Goal: Information Seeking & Learning: Learn about a topic

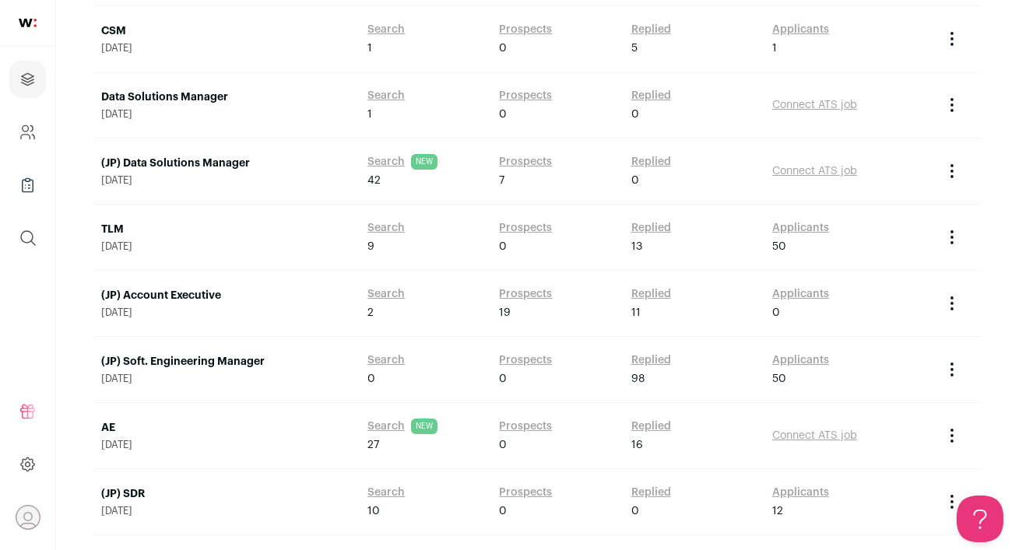
scroll to position [424, 0]
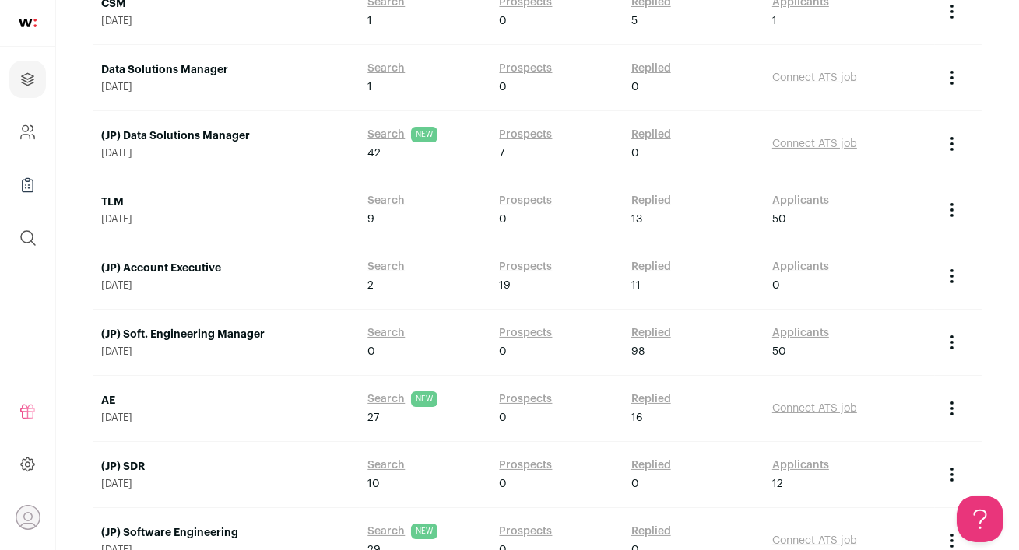
click at [244, 331] on link "(JP) Soft. Engineering Manager" at bounding box center [226, 335] width 251 height 16
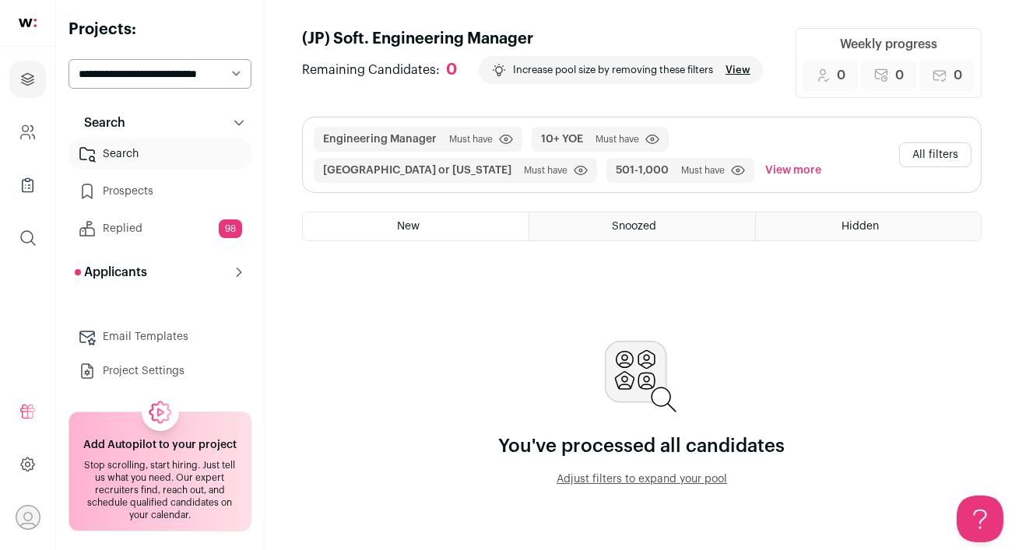
click at [940, 159] on button "All filters" at bounding box center [935, 154] width 72 height 25
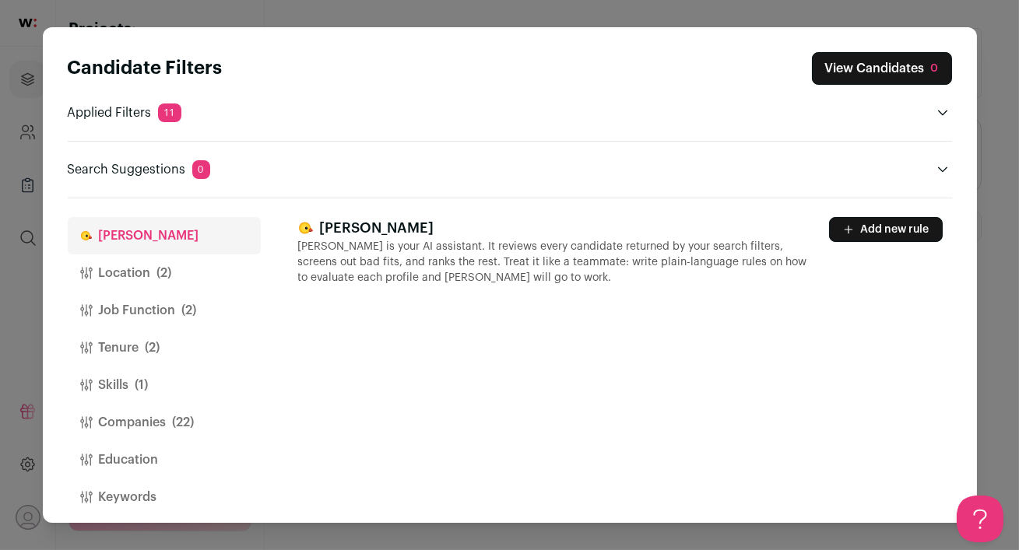
click at [183, 272] on button "Location (2)" at bounding box center [164, 272] width 193 height 37
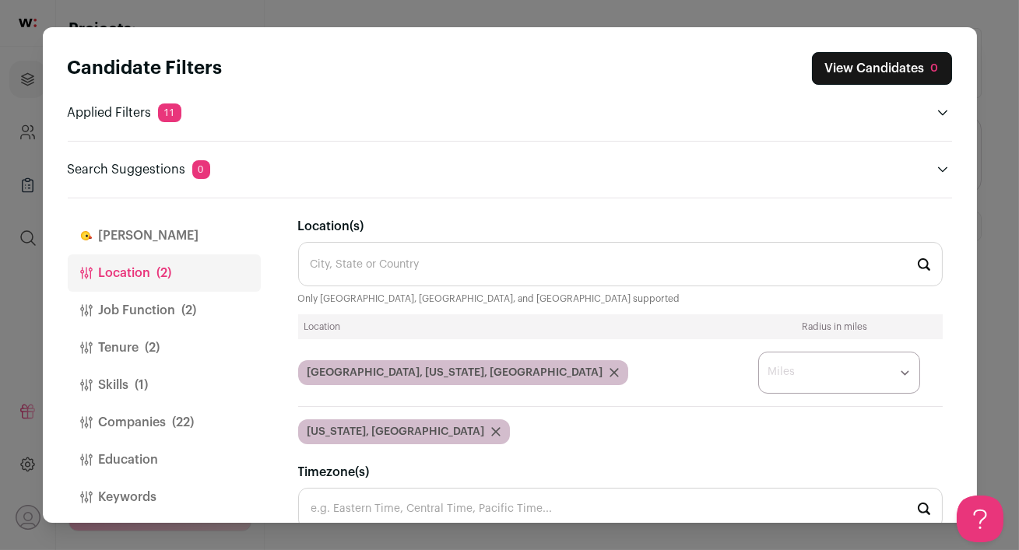
scroll to position [12, 0]
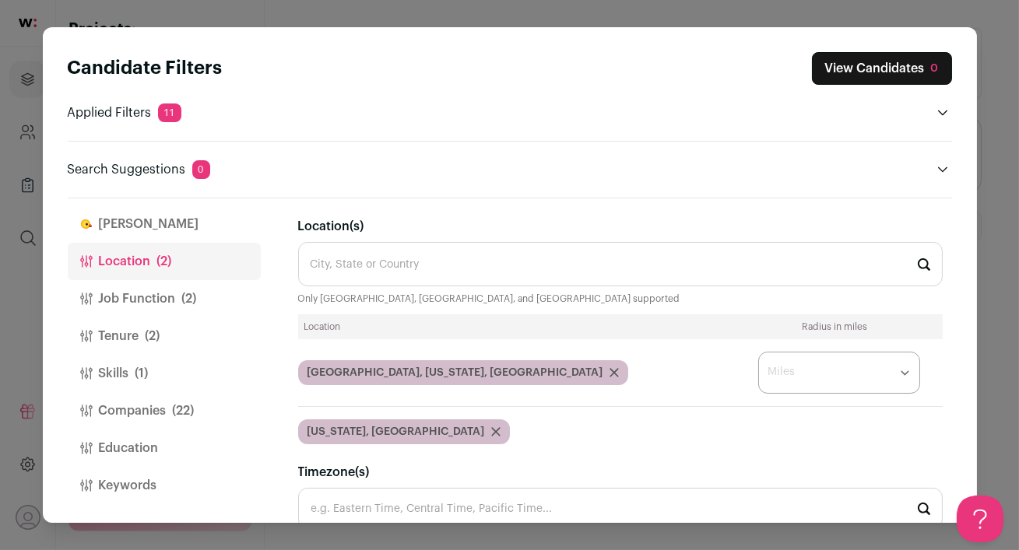
click at [129, 300] on button "Job Function (2)" at bounding box center [164, 298] width 193 height 37
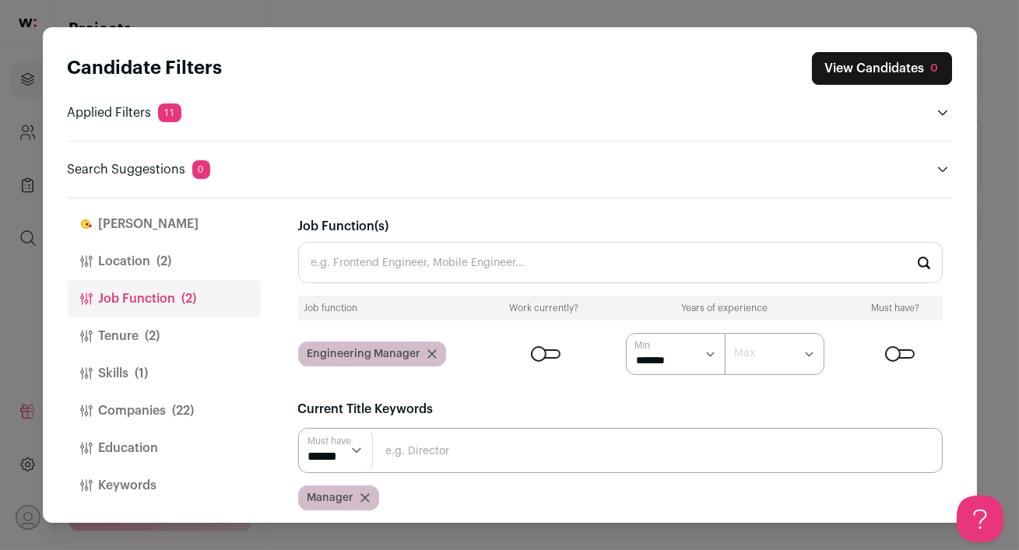
scroll to position [107, 0]
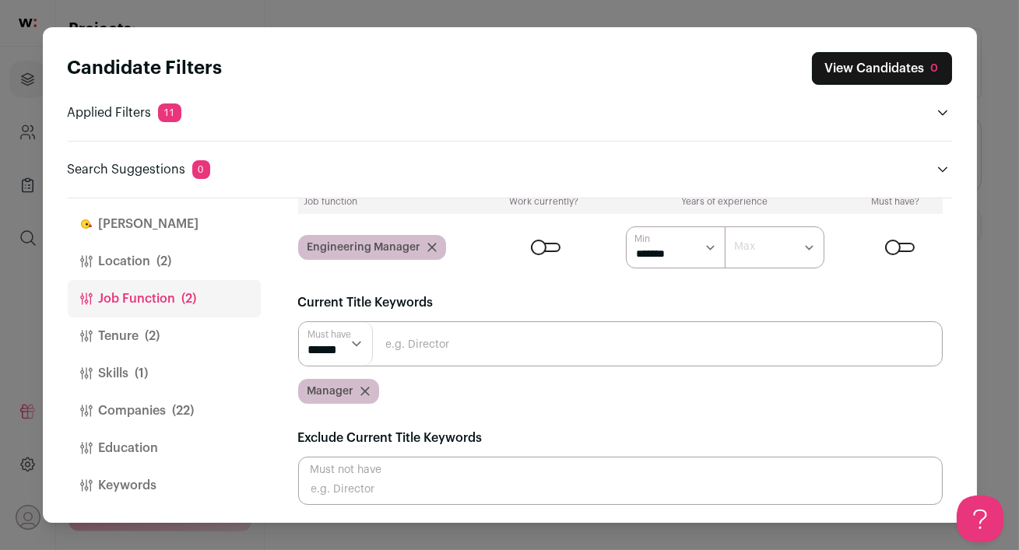
click at [162, 410] on button "Companies (22)" at bounding box center [164, 410] width 193 height 37
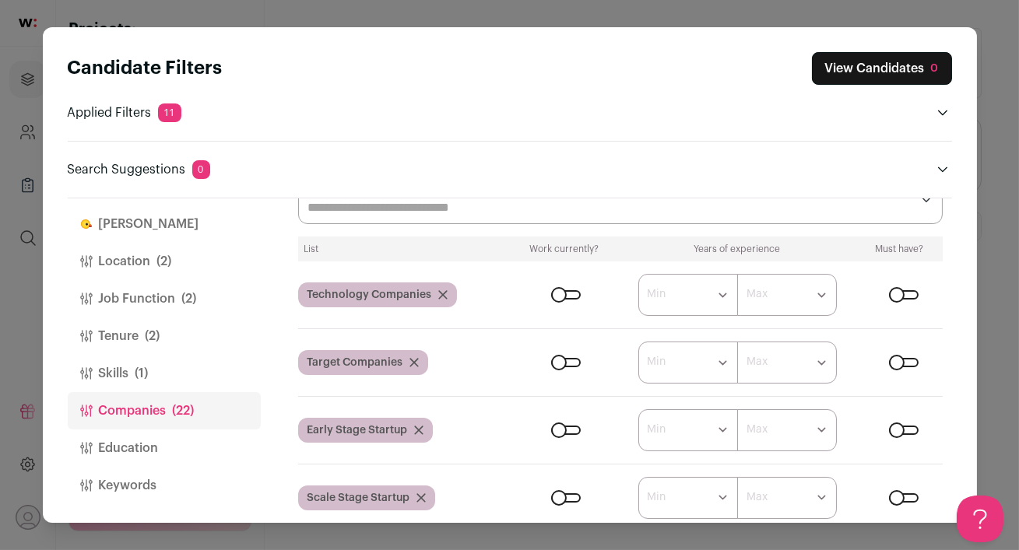
click at [909, 297] on div "Close modal via background" at bounding box center [904, 294] width 30 height 9
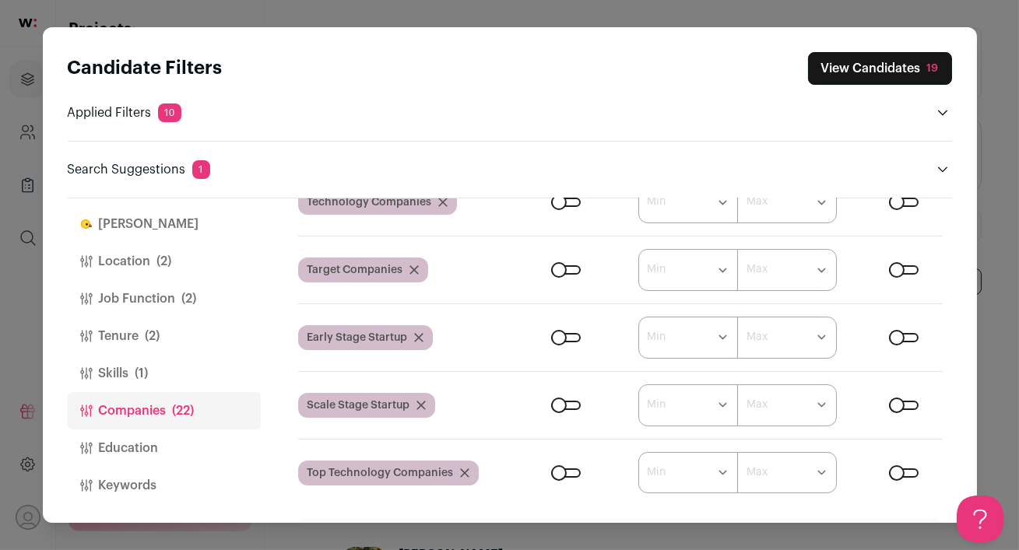
scroll to position [221, 0]
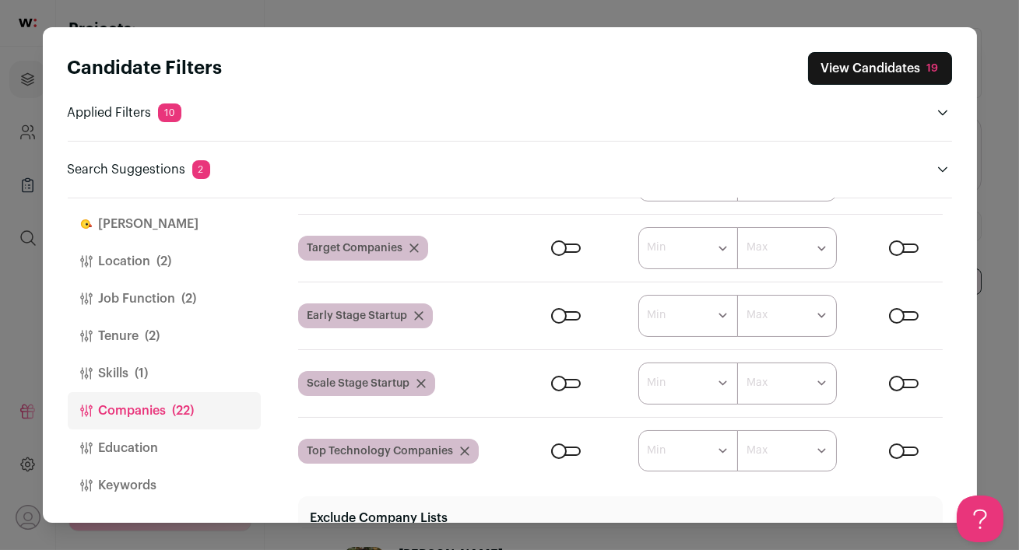
click at [894, 383] on div "Close modal via background" at bounding box center [904, 383] width 30 height 9
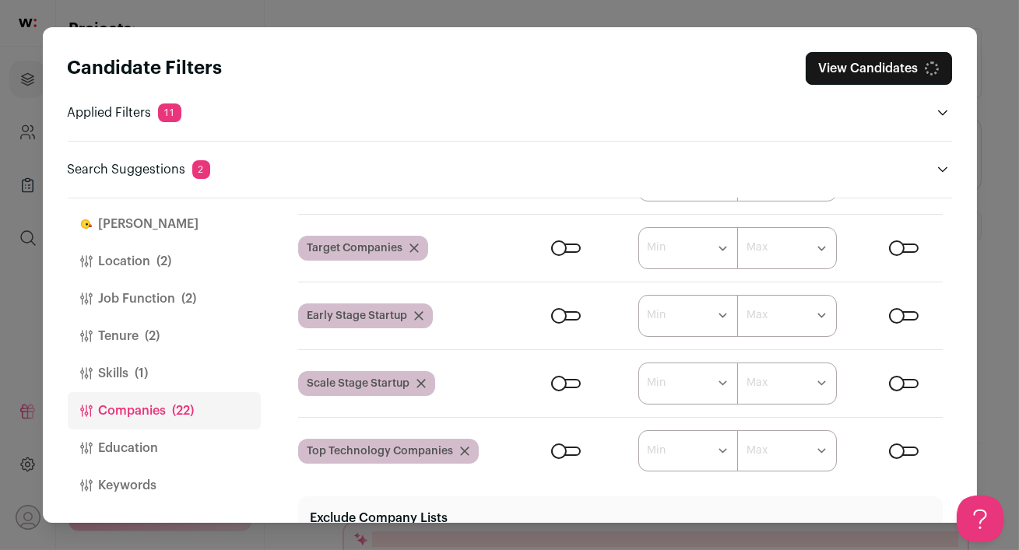
scroll to position [215, 0]
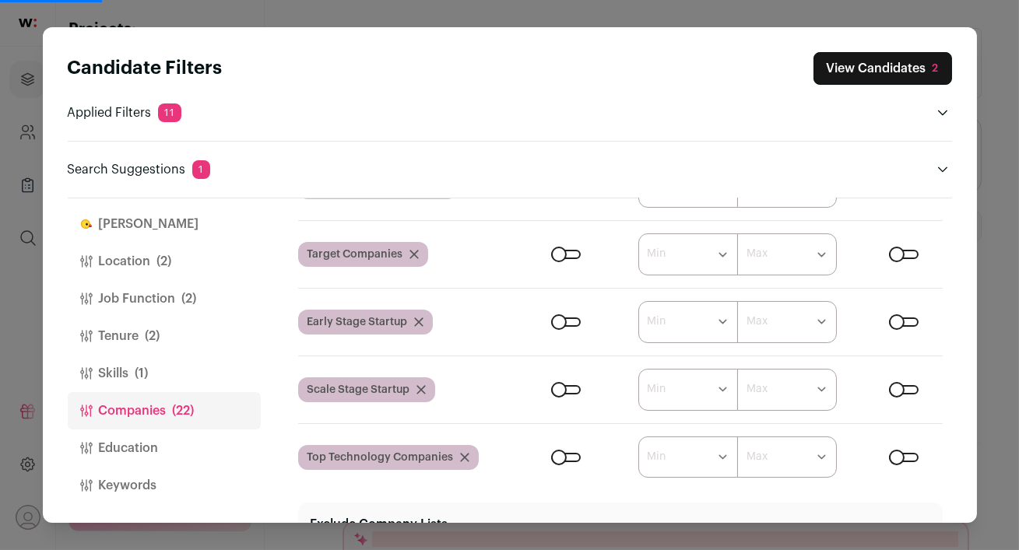
click at [907, 388] on div "Close modal via background" at bounding box center [904, 389] width 30 height 9
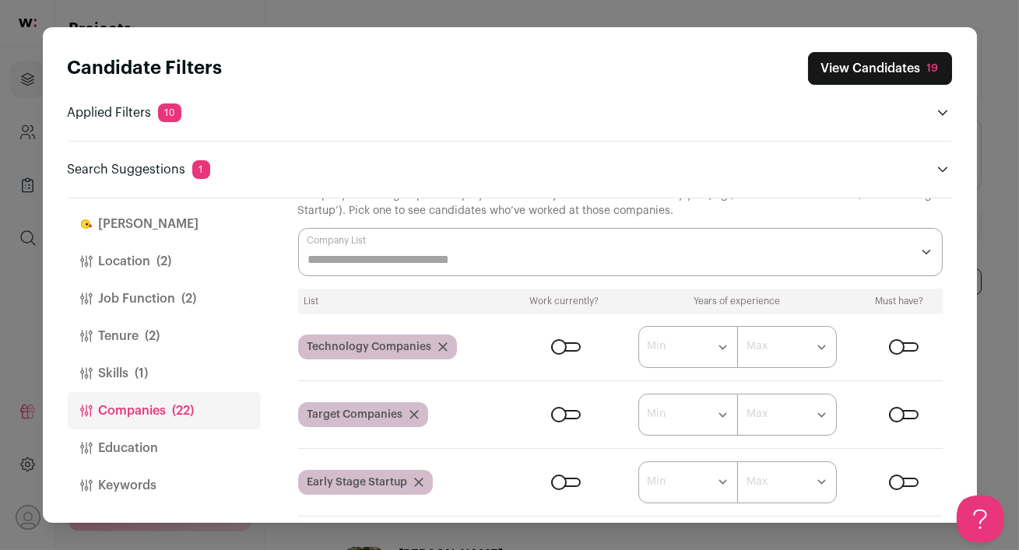
scroll to position [0, 0]
click at [893, 260] on input "Company Lists" at bounding box center [609, 260] width 602 height 19
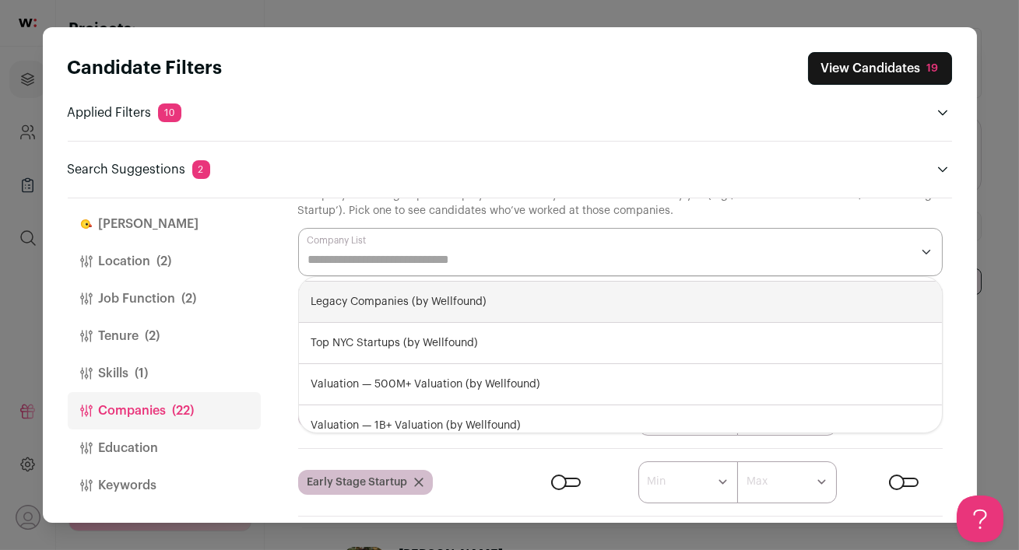
scroll to position [296, 0]
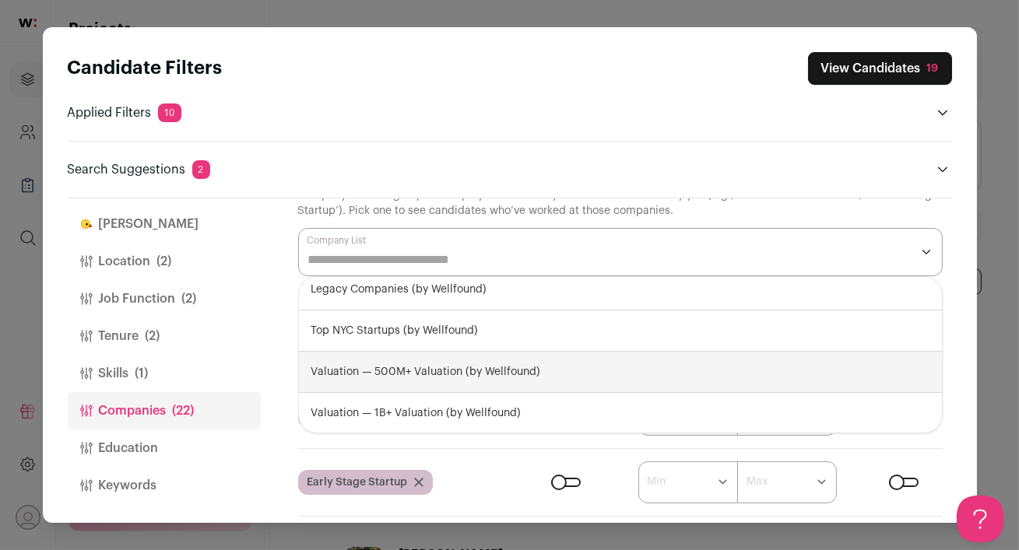
click at [963, 338] on div "Candidate Filters View Candidates 19 Applied Filters 10 Engineering Manager Mus…" at bounding box center [510, 274] width 934 height 495
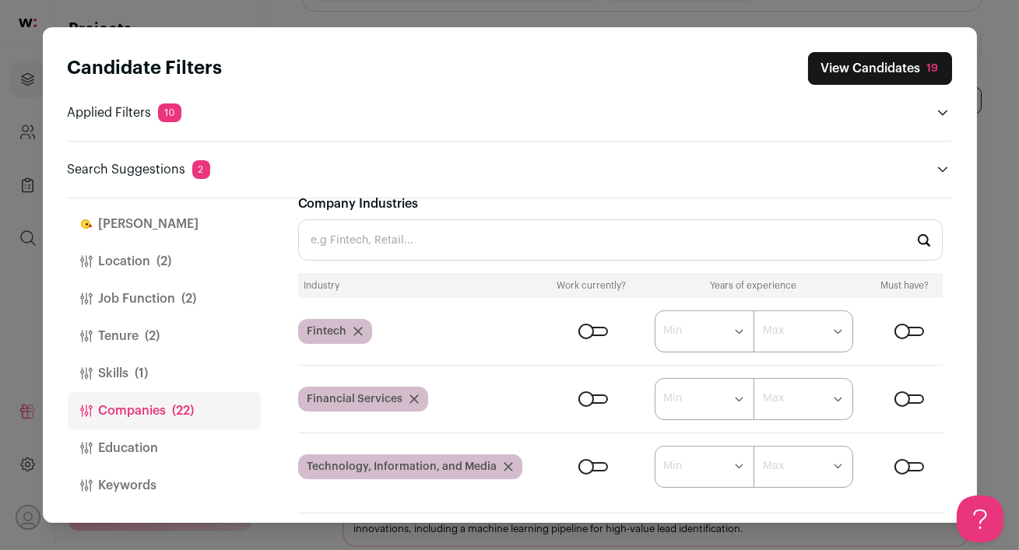
scroll to position [685, 0]
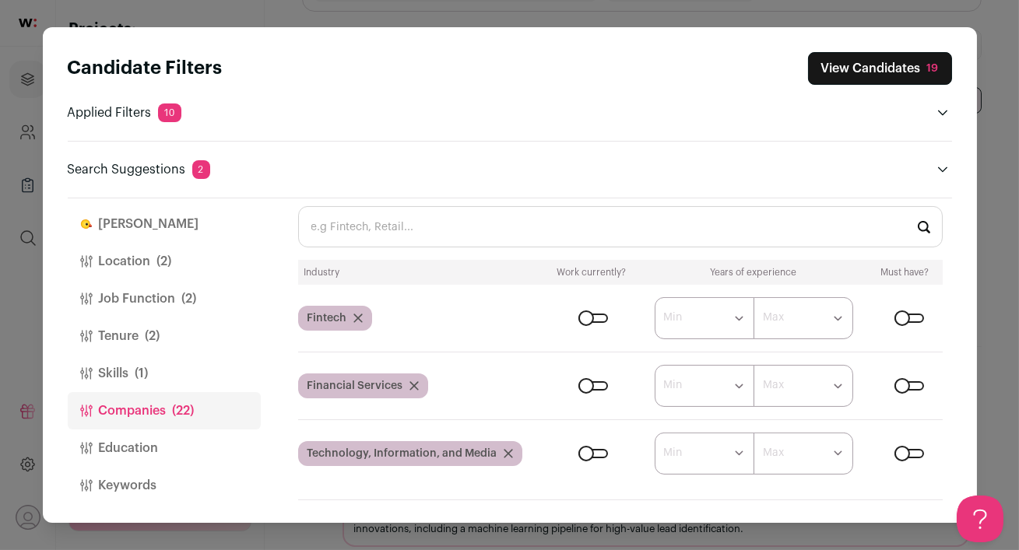
click at [899, 318] on div "Close modal via background" at bounding box center [909, 318] width 30 height 9
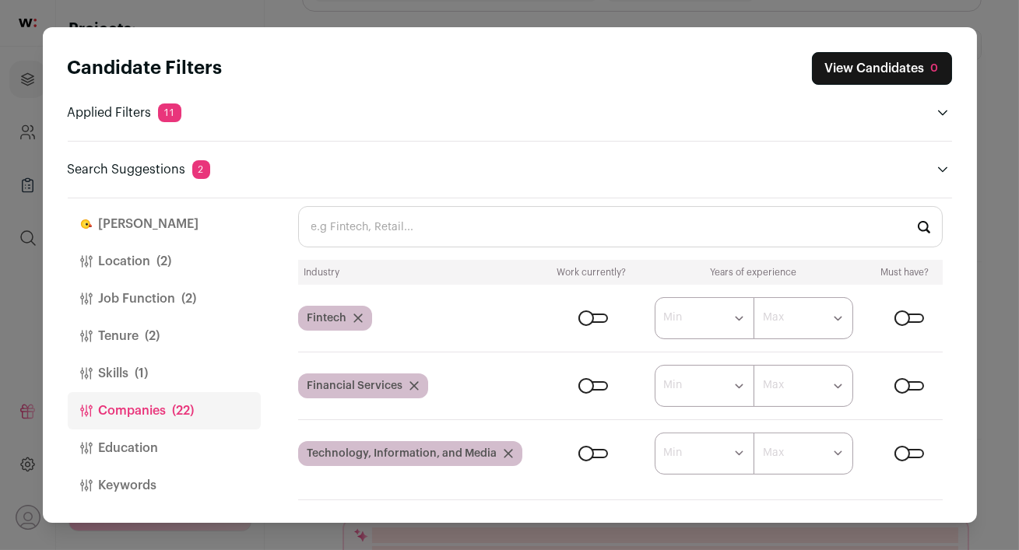
click at [904, 320] on div "Close modal via background" at bounding box center [909, 318] width 30 height 9
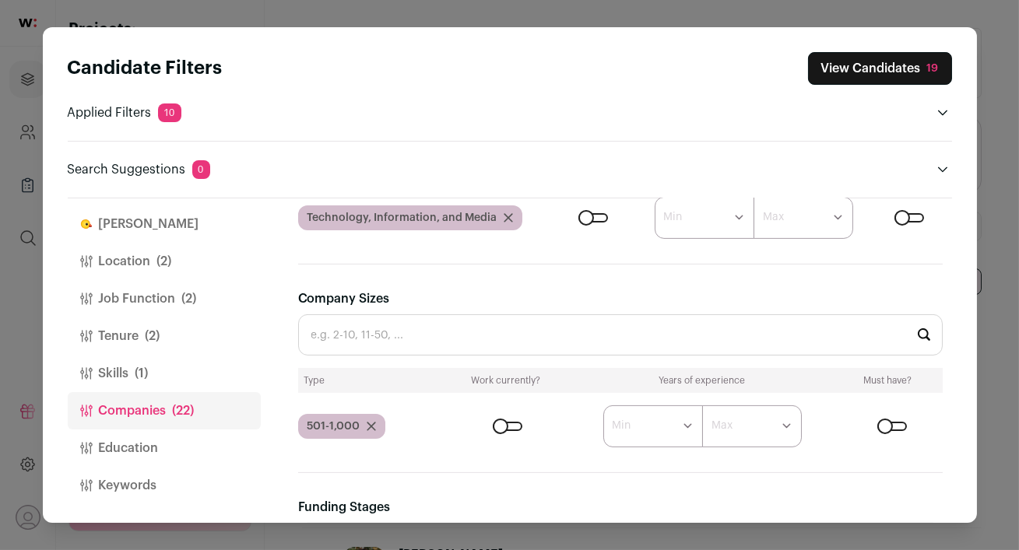
scroll to position [996, 0]
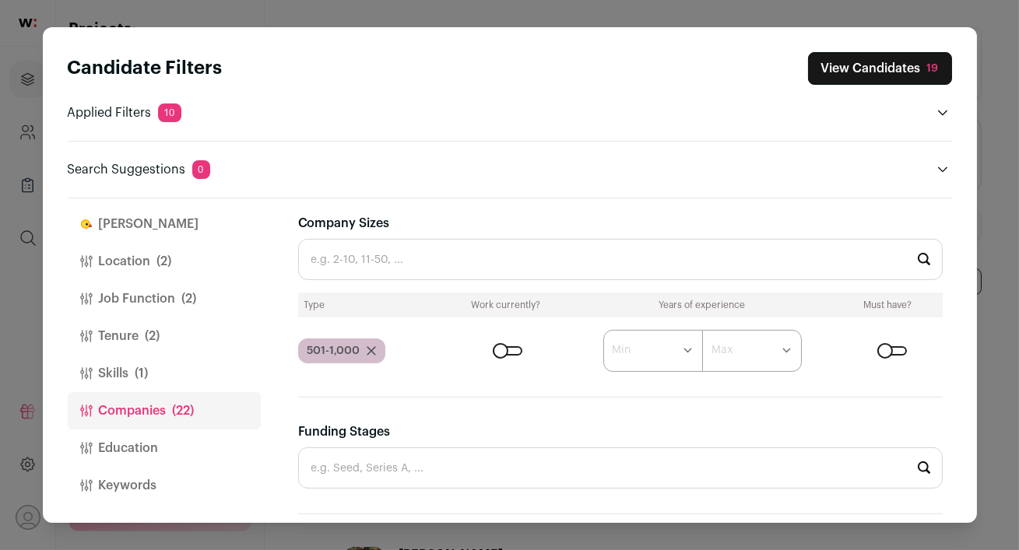
click at [514, 349] on div "Close modal via background" at bounding box center [508, 350] width 30 height 9
click at [896, 352] on div "Close modal via background" at bounding box center [892, 350] width 30 height 9
click at [372, 349] on icon "Close modal via background" at bounding box center [371, 350] width 9 height 9
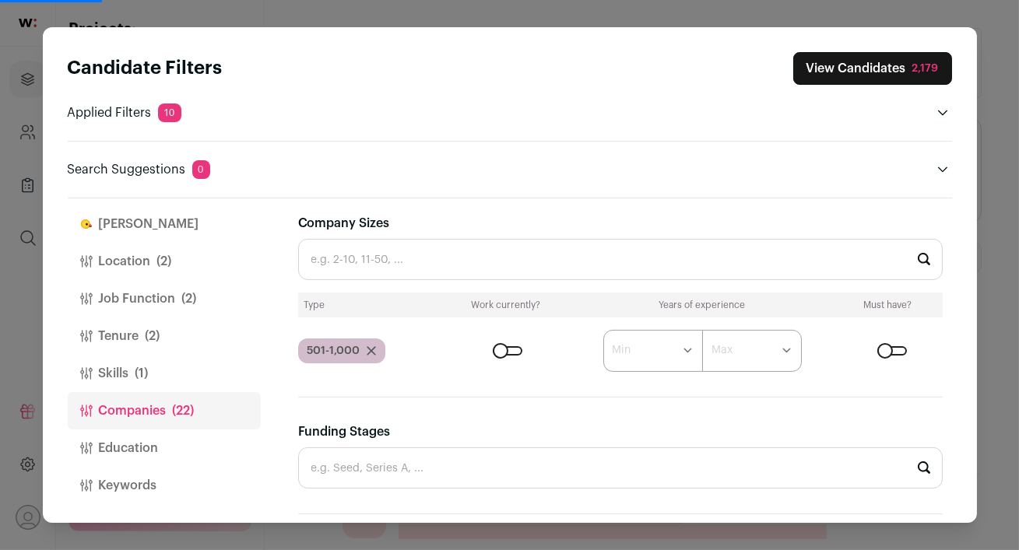
scroll to position [905, 0]
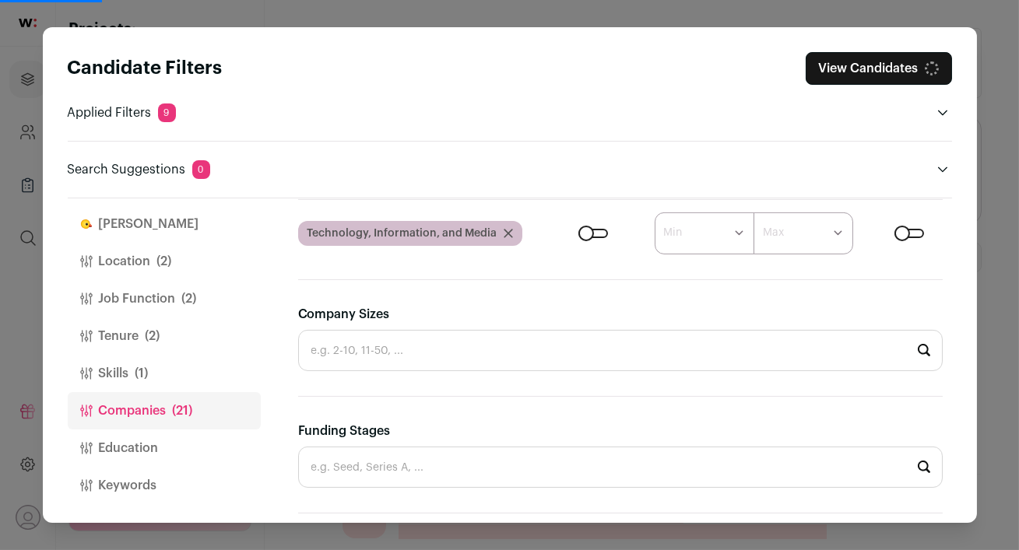
click at [372, 349] on input "Company Sizes" at bounding box center [620, 350] width 644 height 41
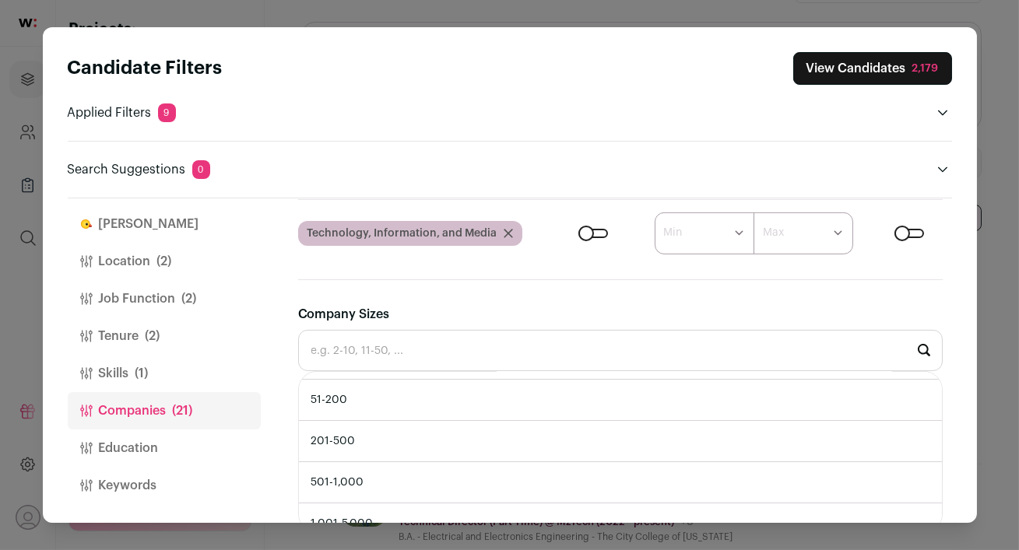
scroll to position [75, 0]
click at [370, 441] on li "201-500" at bounding box center [620, 440] width 643 height 41
type input "201-500"
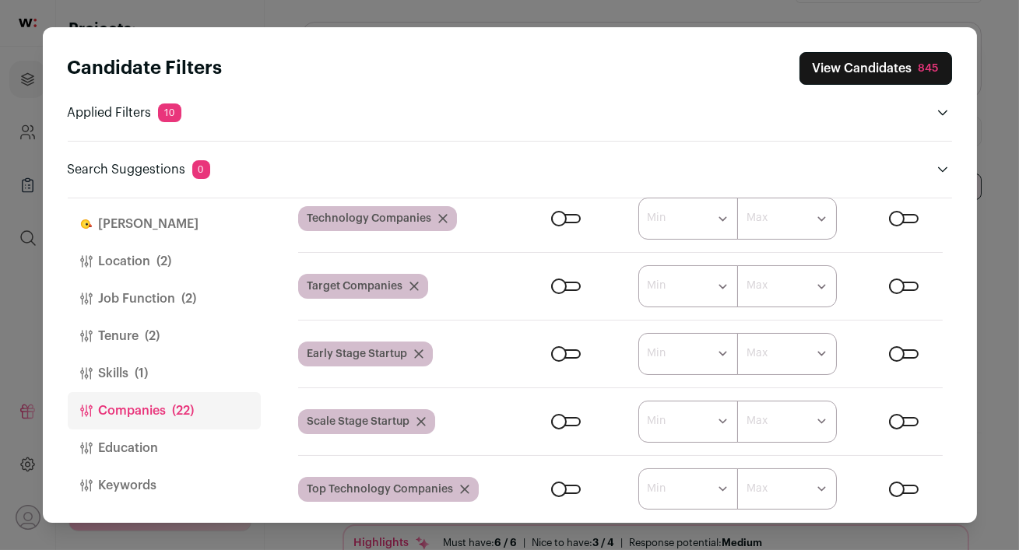
scroll to position [68, 0]
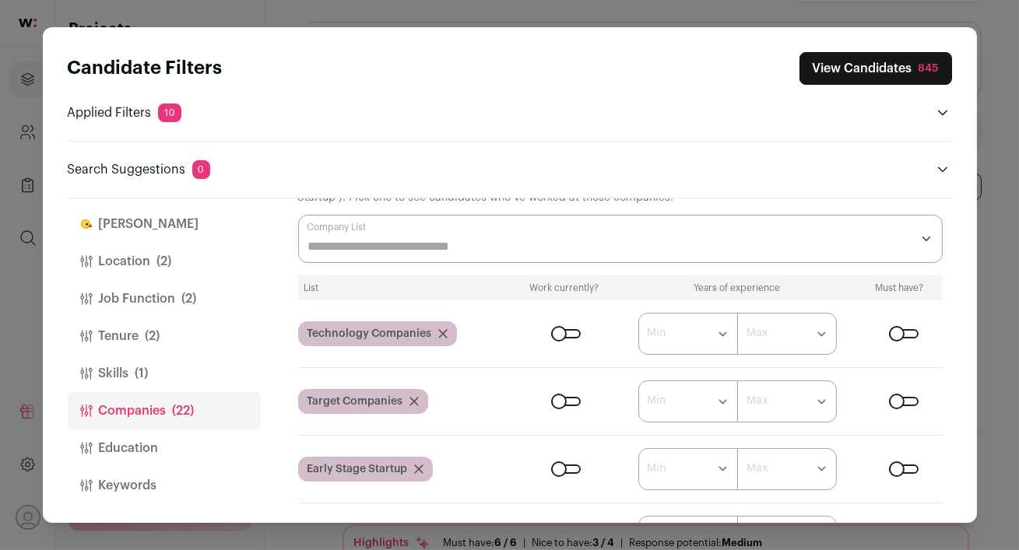
click at [897, 336] on div "Close modal via background" at bounding box center [904, 333] width 30 height 9
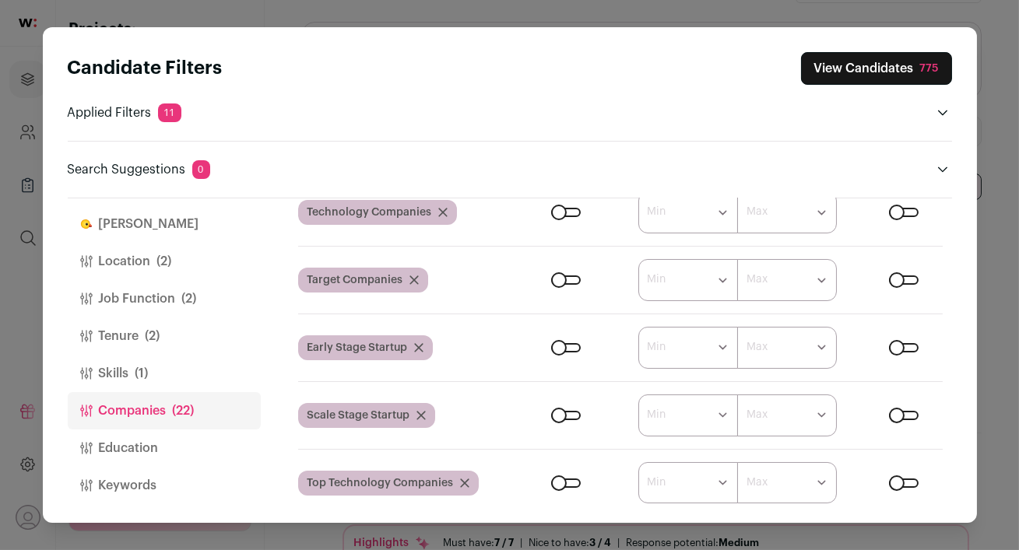
scroll to position [108, 0]
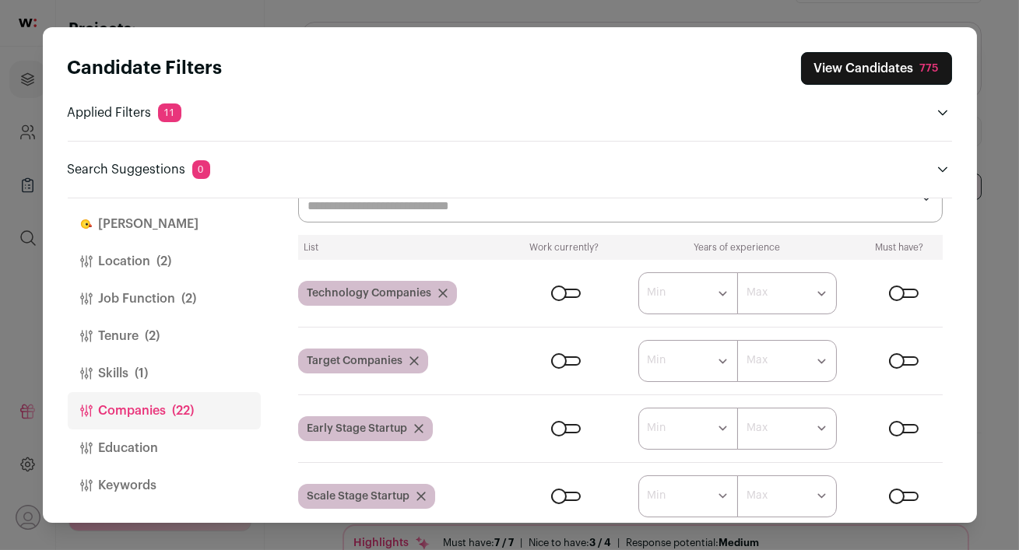
click at [896, 427] on div "Close modal via background" at bounding box center [904, 428] width 30 height 9
click at [907, 293] on div "Close modal via background" at bounding box center [904, 293] width 30 height 9
click at [903, 294] on div "Close modal via background" at bounding box center [904, 293] width 30 height 9
click at [896, 363] on div "Close modal via background" at bounding box center [904, 360] width 30 height 9
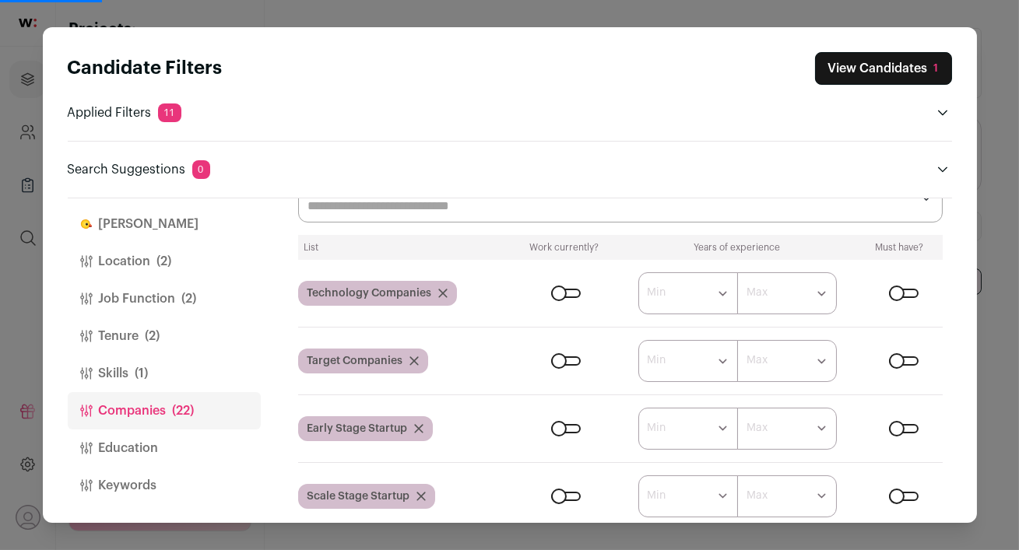
scroll to position [0, 0]
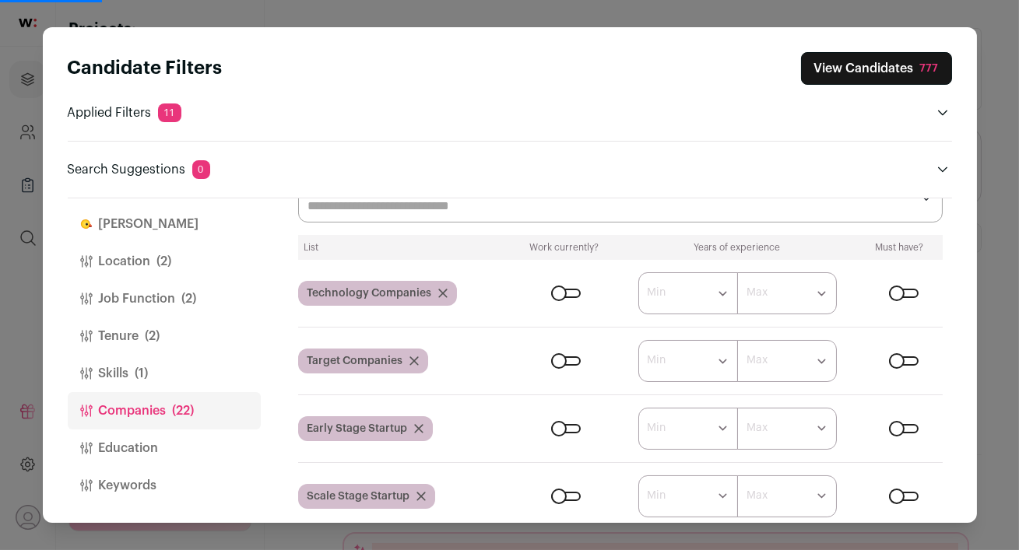
click at [851, 76] on button "View Candidates 777" at bounding box center [876, 68] width 151 height 33
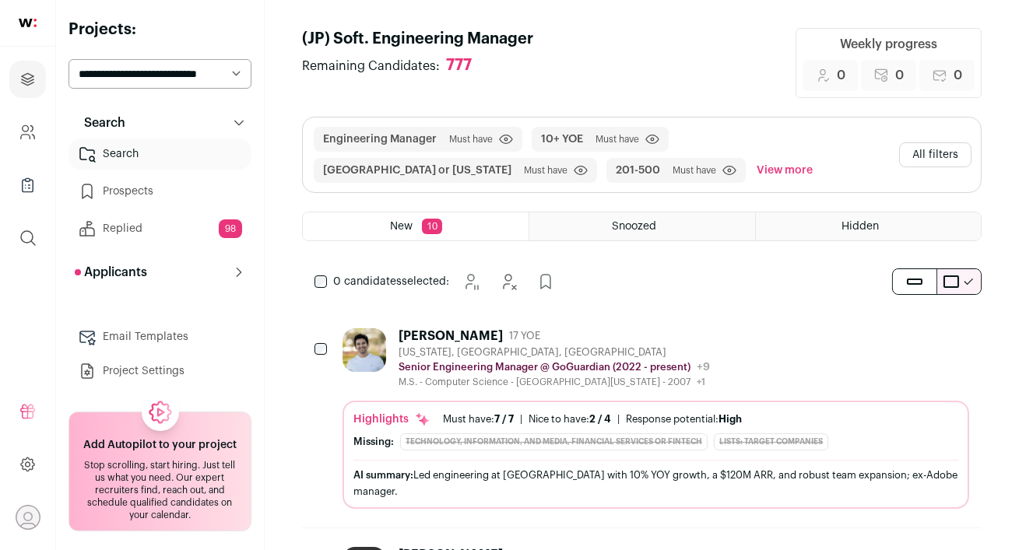
click at [597, 342] on div "[PERSON_NAME] 17 YOE" at bounding box center [553, 336] width 311 height 16
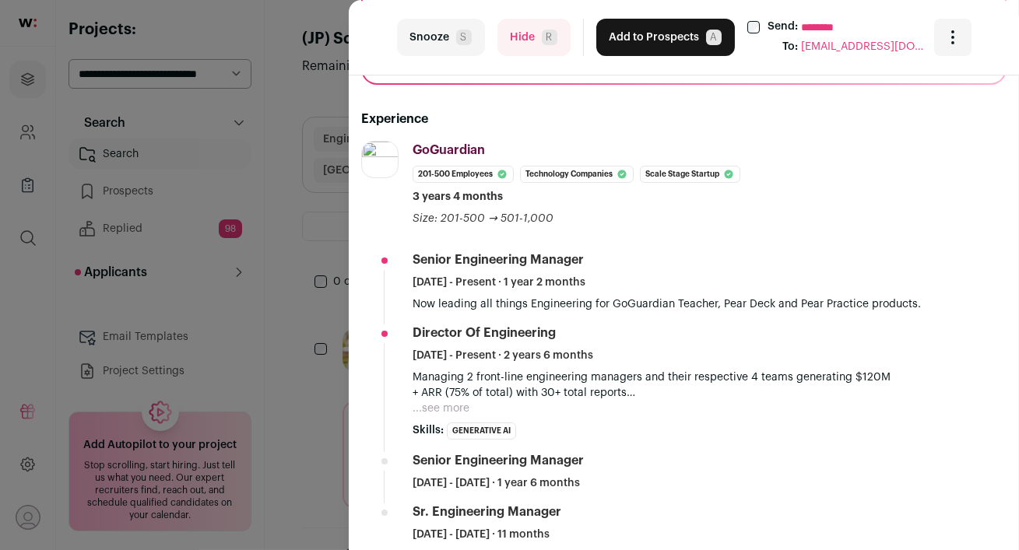
scroll to position [268, 0]
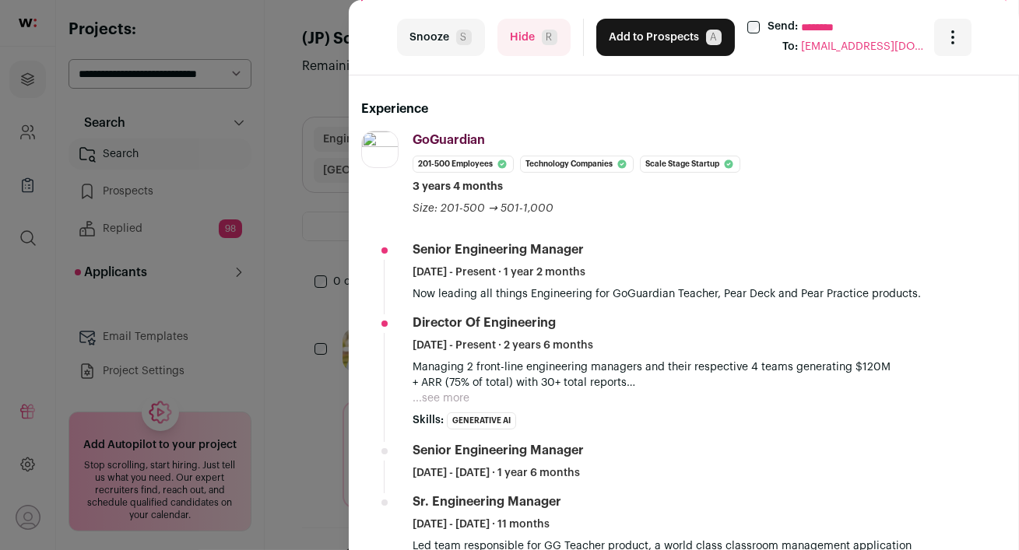
click at [258, 121] on div "last Snooze S Hide R Add to Prospects A Send: ******** To: [EMAIL_ADDRESS][DOMA…" at bounding box center [509, 275] width 1019 height 550
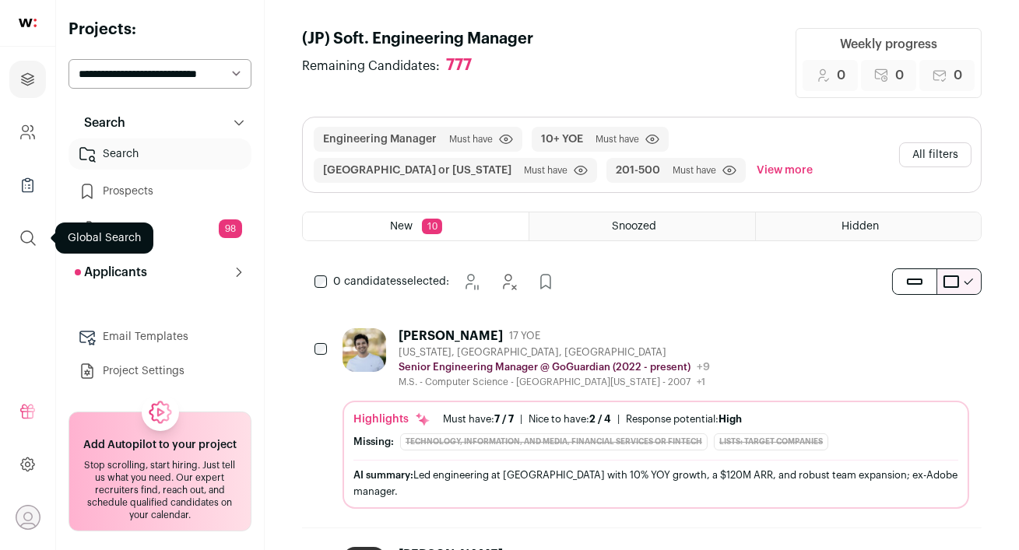
click at [30, 240] on icon "submit" at bounding box center [28, 238] width 14 height 14
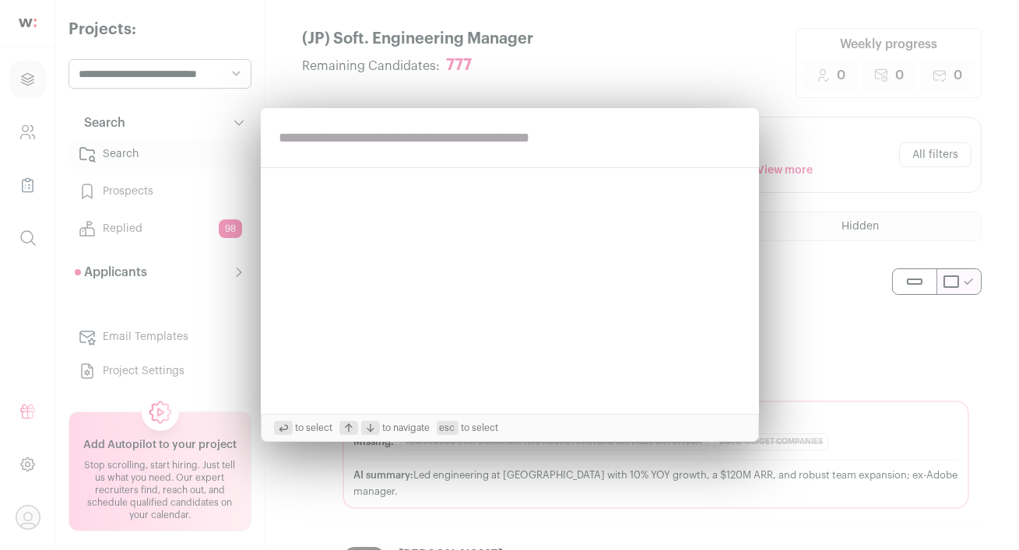
paste input "**********"
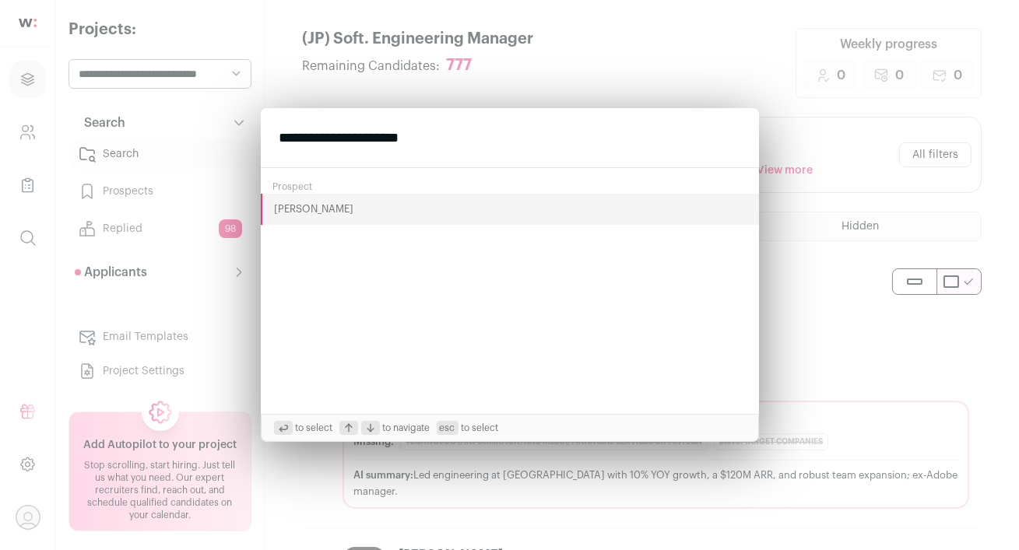
type input "**********"
click at [297, 211] on button "[PERSON_NAME]" at bounding box center [510, 209] width 498 height 31
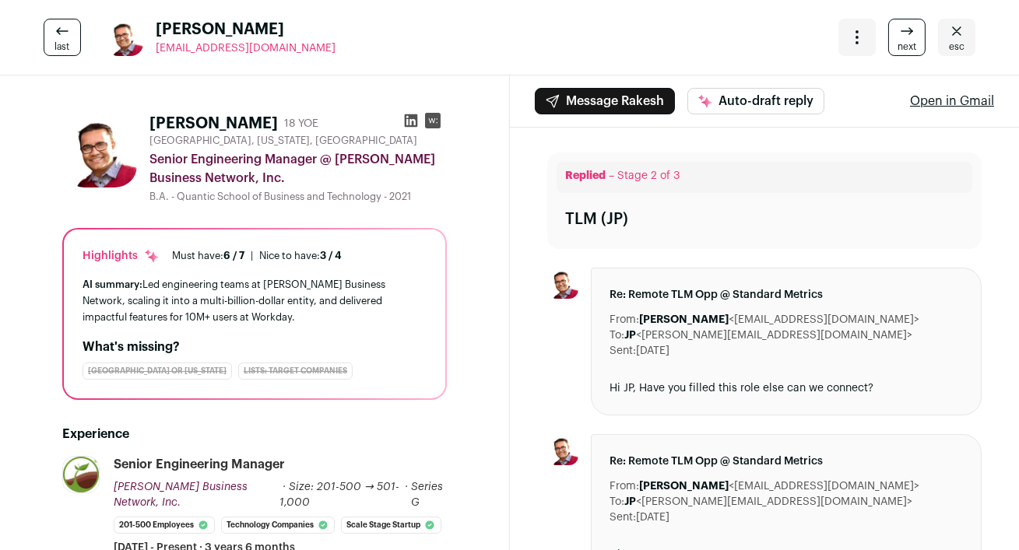
click at [411, 122] on icon at bounding box center [410, 120] width 13 height 13
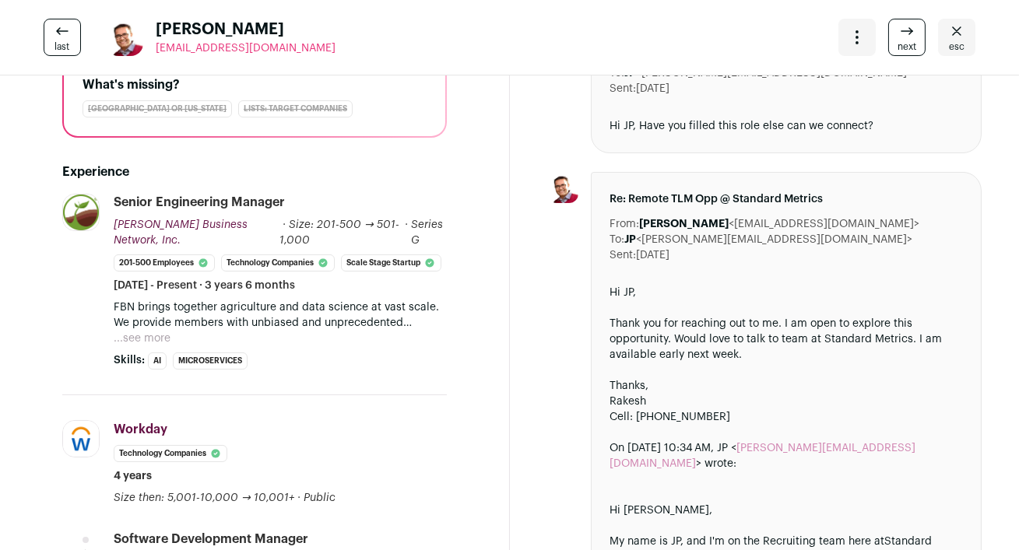
scroll to position [270, 0]
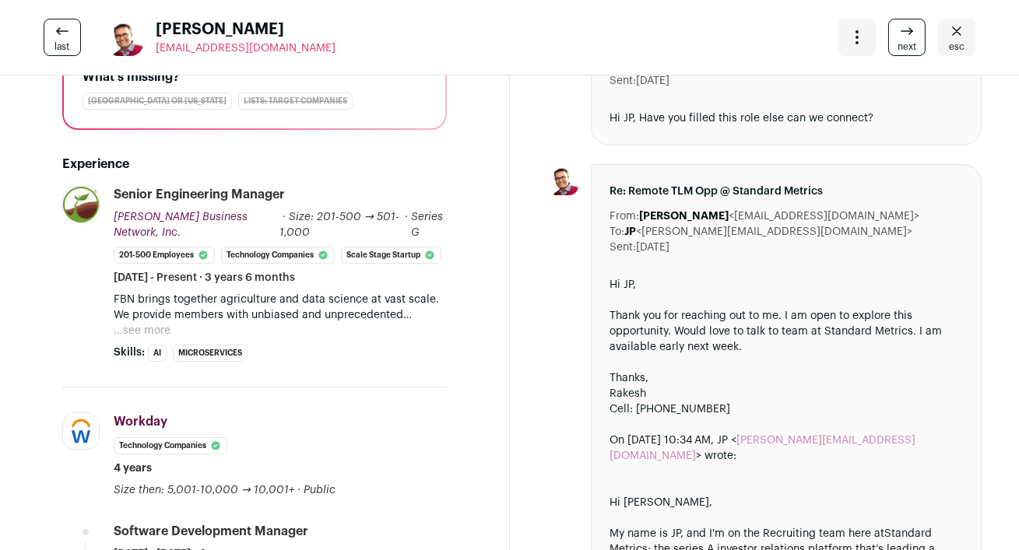
click at [143, 330] on button "...see more" at bounding box center [142, 331] width 57 height 16
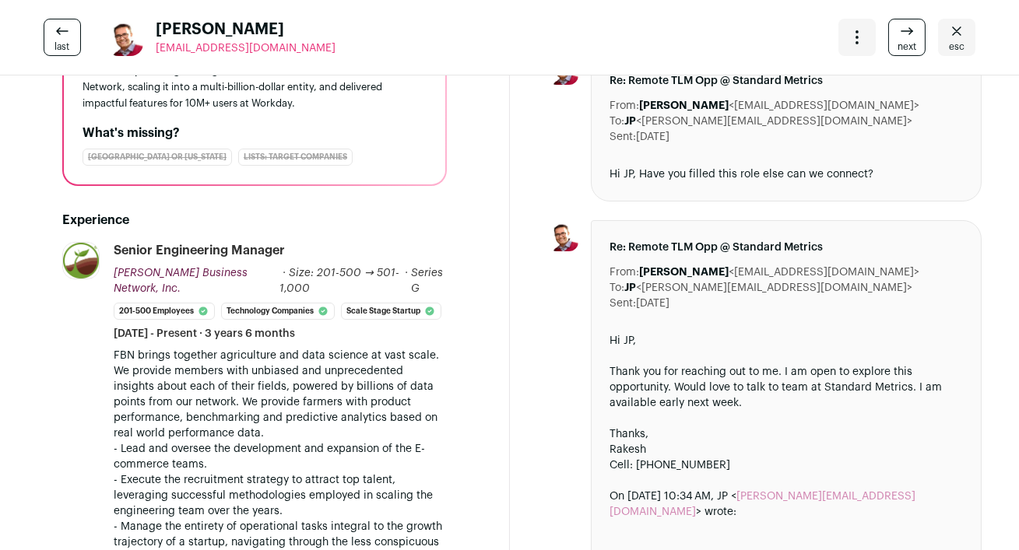
scroll to position [0, 0]
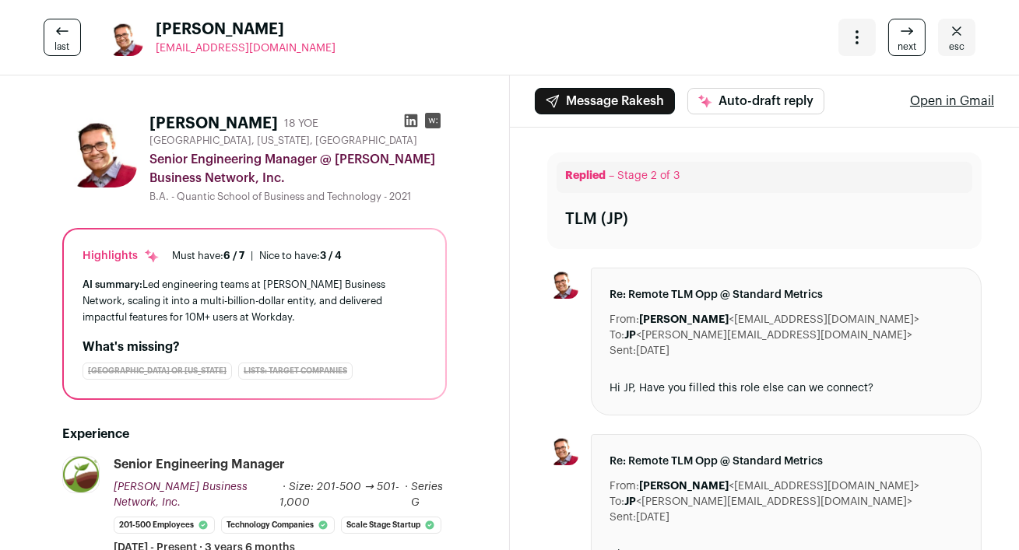
click at [410, 121] on icon at bounding box center [411, 121] width 16 height 16
click at [961, 46] on span "esc" at bounding box center [957, 46] width 16 height 12
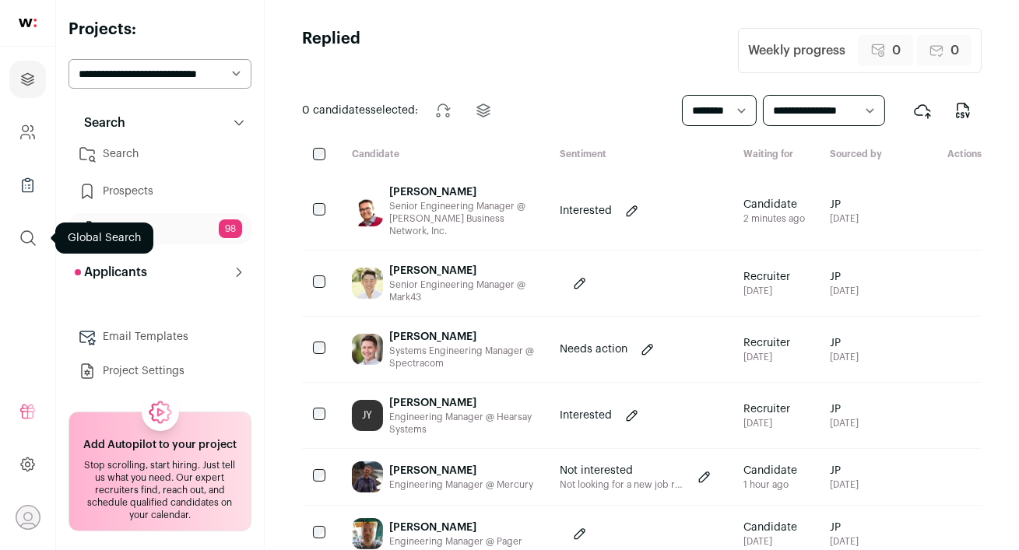
click at [22, 246] on icon "submit" at bounding box center [28, 238] width 19 height 19
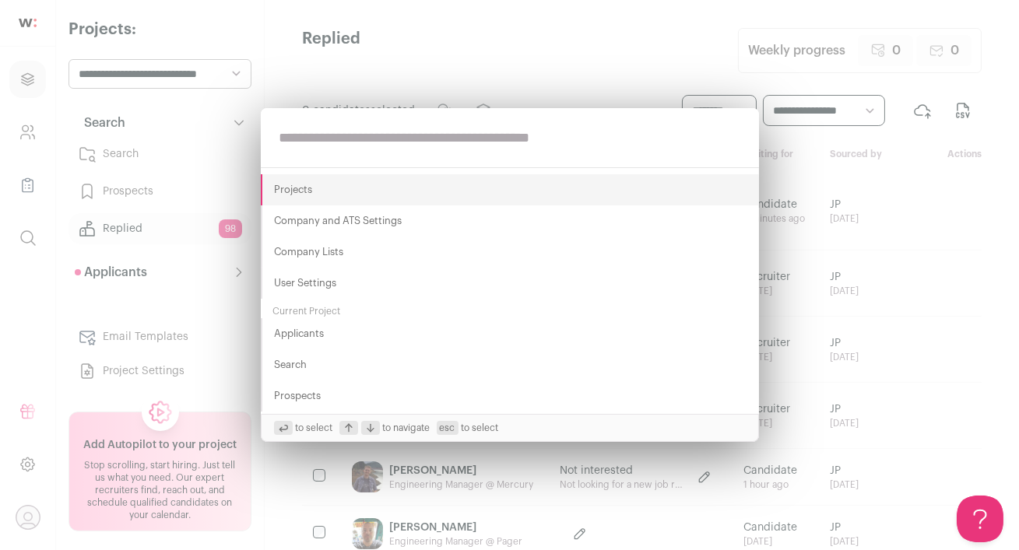
paste input "**********"
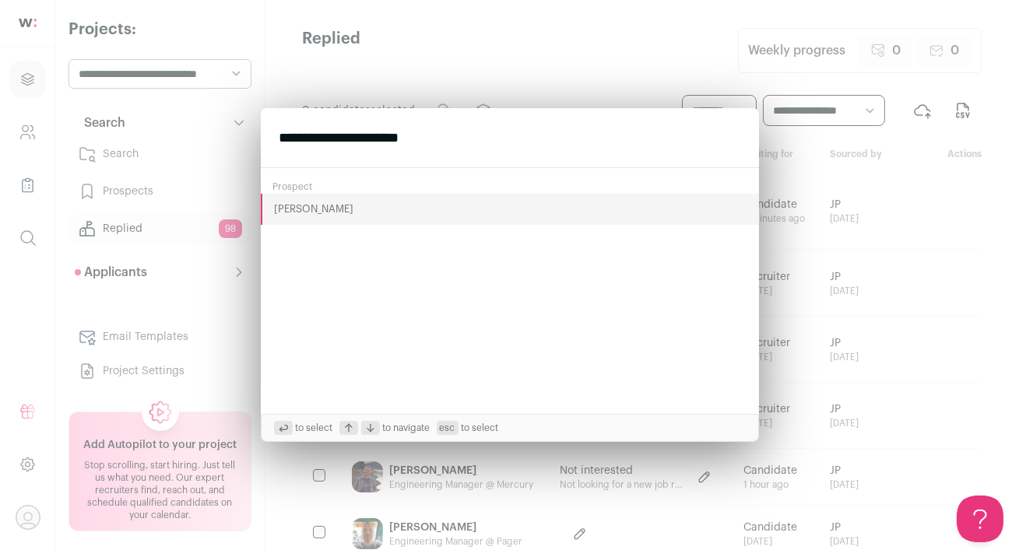
type input "**********"
click at [279, 215] on button "Ryan Johnson" at bounding box center [510, 209] width 498 height 31
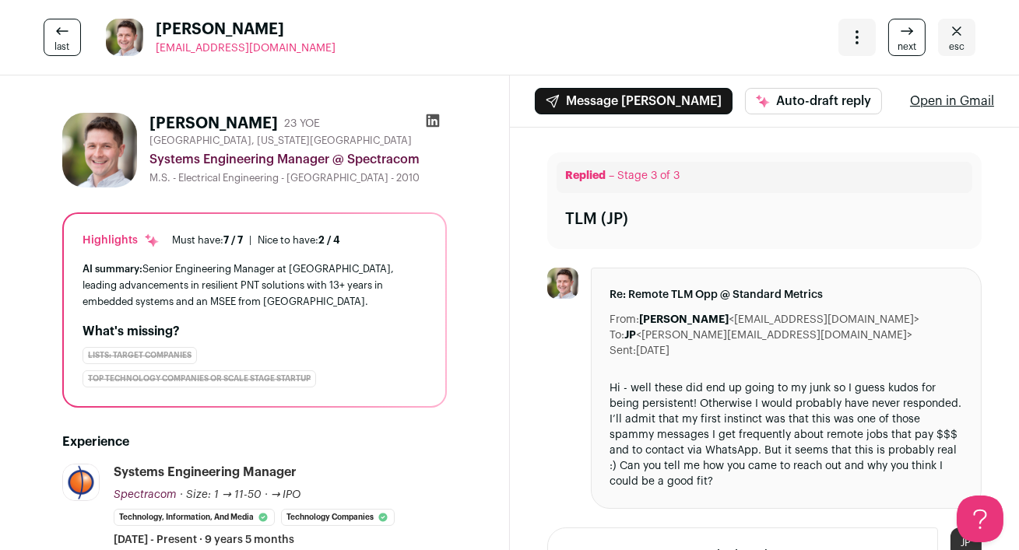
click at [433, 123] on icon at bounding box center [432, 120] width 13 height 13
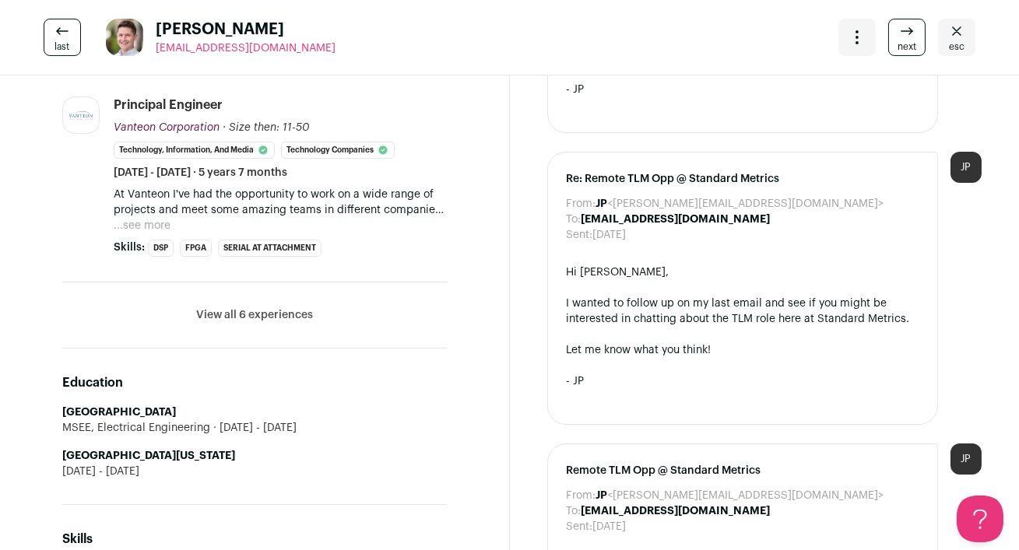
scroll to position [637, 0]
click at [247, 319] on button "View all 6 experiences" at bounding box center [254, 315] width 117 height 16
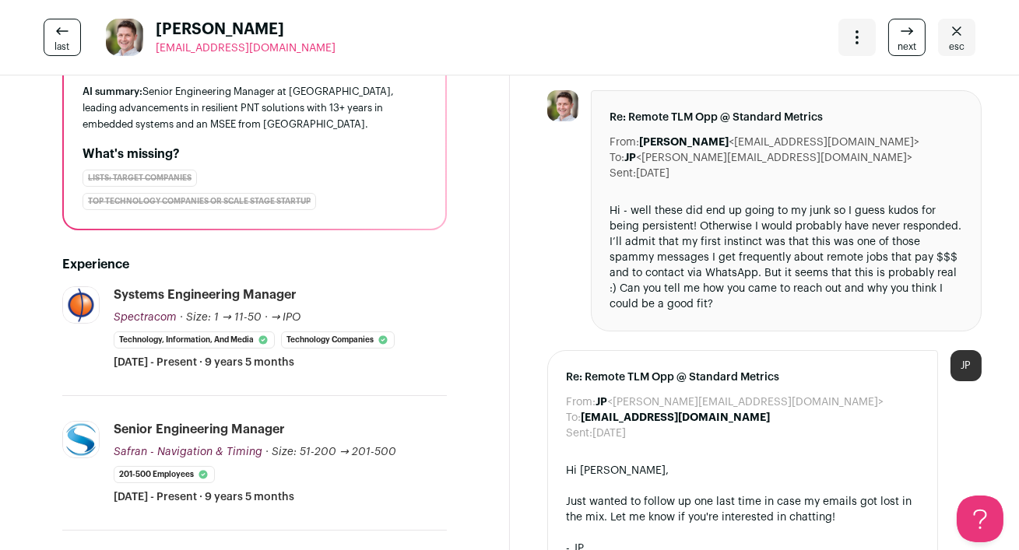
scroll to position [0, 0]
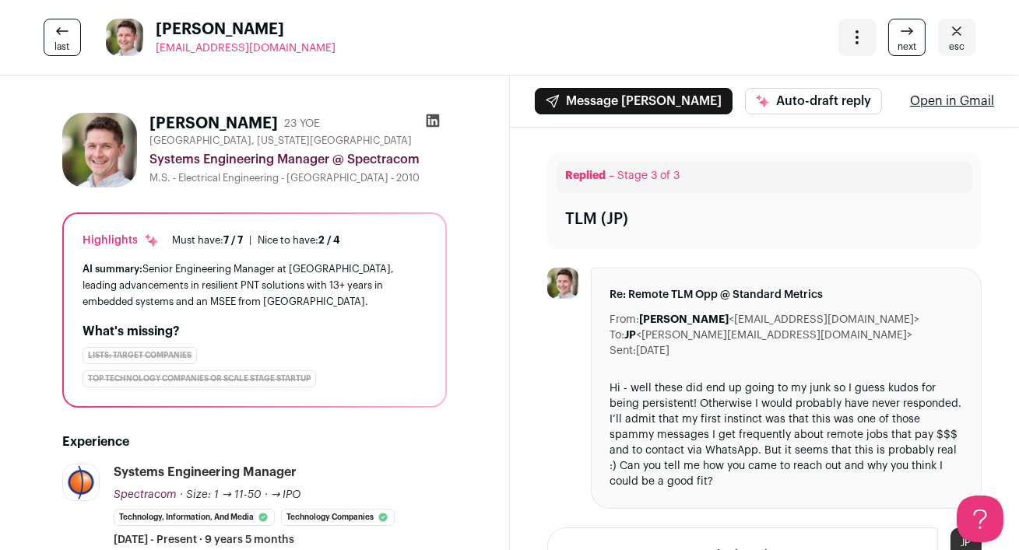
click at [949, 34] on icon "Close" at bounding box center [956, 31] width 19 height 19
